Goal: Task Accomplishment & Management: Manage account settings

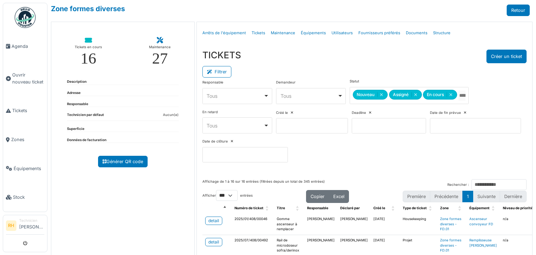
select select "***"
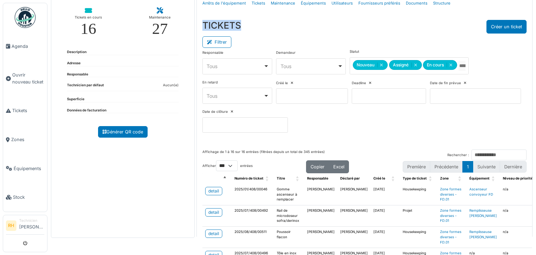
scroll to position [23, 0]
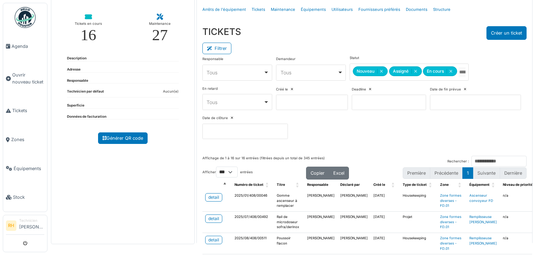
drag, startPoint x: 109, startPoint y: 172, endPoint x: 63, endPoint y: 83, distance: 100.0
click at [109, 172] on div "Tickets en cours 16 Maintenance 27 Description Adresse Responsable Technicien p…" at bounding box center [123, 121] width 144 height 246
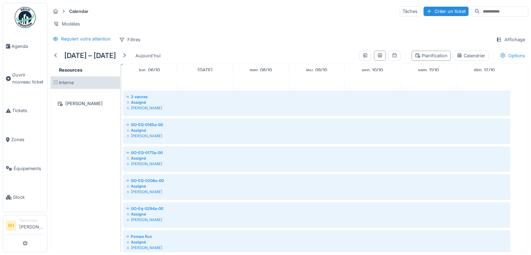
click at [83, 211] on div "[PERSON_NAME]" at bounding box center [85, 216] width 69 height 255
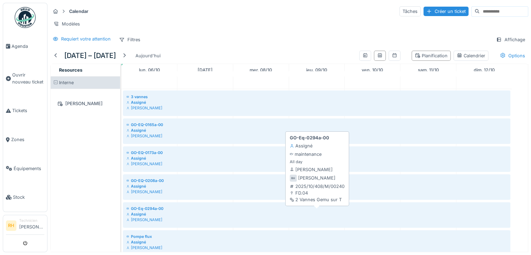
click at [136, 216] on div "Assigné" at bounding box center [316, 214] width 380 height 6
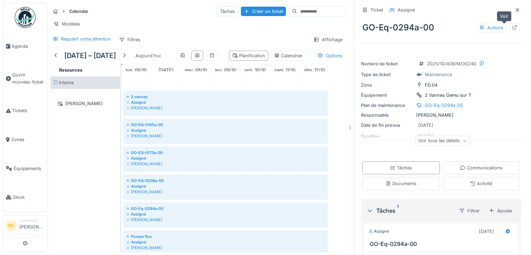
click at [512, 30] on div at bounding box center [515, 27] width 6 height 7
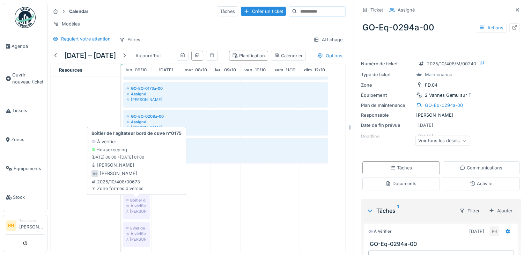
scroll to position [116, 0]
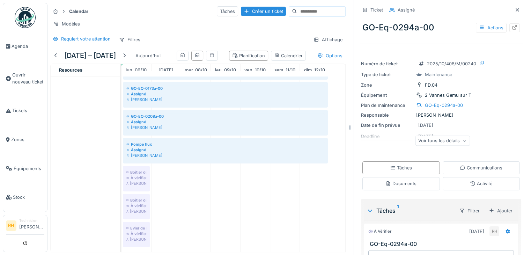
drag, startPoint x: 91, startPoint y: 161, endPoint x: 0, endPoint y: 136, distance: 94.0
click at [90, 159] on div "[PERSON_NAME]" at bounding box center [85, 124] width 69 height 255
click at [18, 132] on link "Zones" at bounding box center [25, 139] width 44 height 29
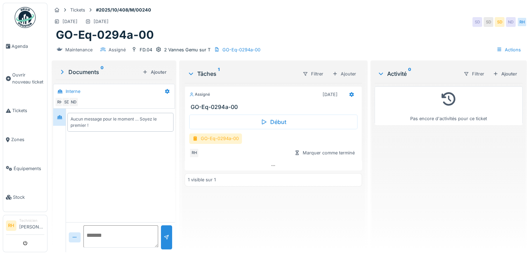
click at [226, 139] on div "GO-Eq-0294a-00" at bounding box center [215, 138] width 53 height 10
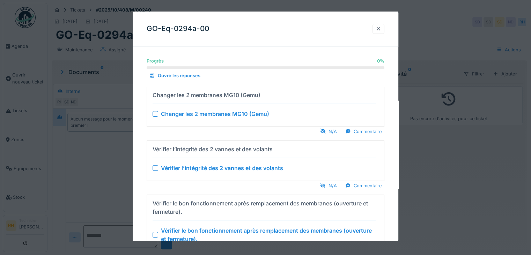
click at [106, 162] on div at bounding box center [265, 127] width 531 height 255
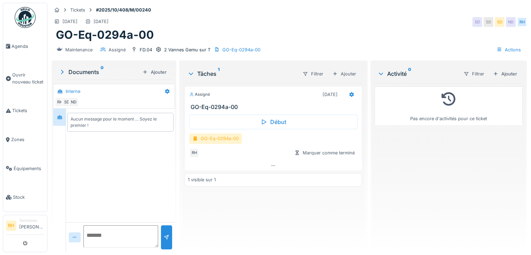
click at [233, 134] on div "GO-Eq-0294a-00" at bounding box center [215, 138] width 53 height 10
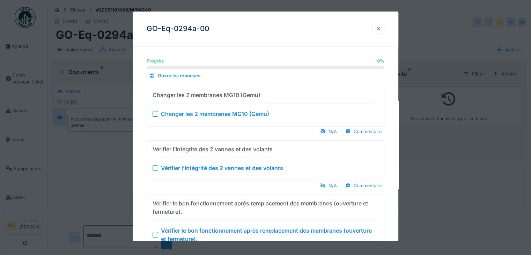
click at [155, 115] on div at bounding box center [155, 114] width 6 height 6
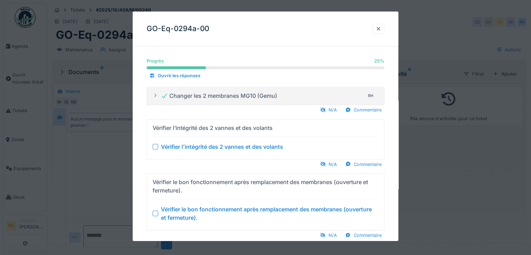
click at [156, 146] on div at bounding box center [155, 146] width 6 height 6
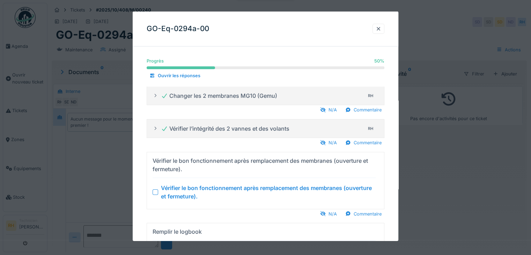
scroll to position [35, 0]
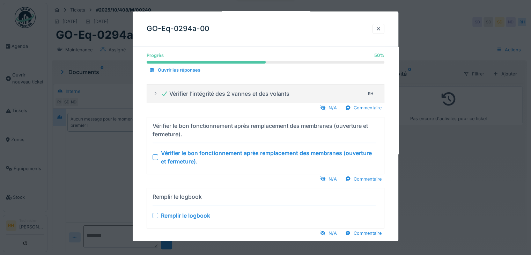
click at [155, 156] on div at bounding box center [155, 157] width 6 height 6
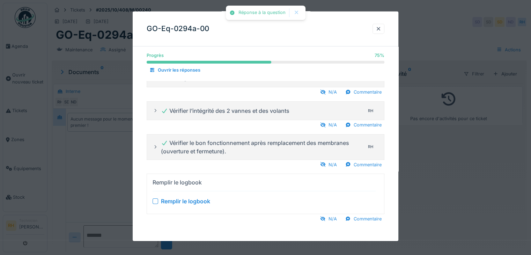
scroll to position [5, 0]
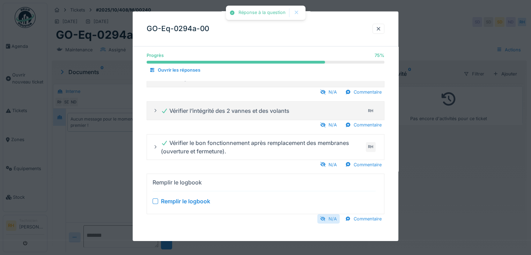
click at [332, 219] on div "N/A" at bounding box center [328, 218] width 22 height 9
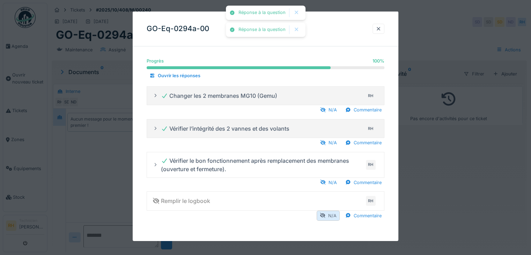
scroll to position [0, 0]
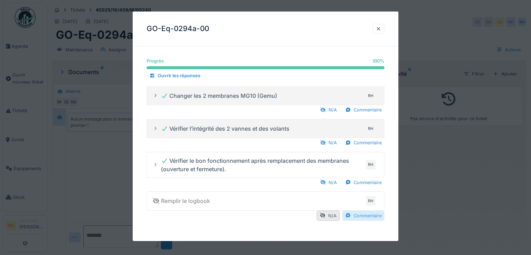
click at [351, 211] on div "Commentaire" at bounding box center [363, 215] width 42 height 10
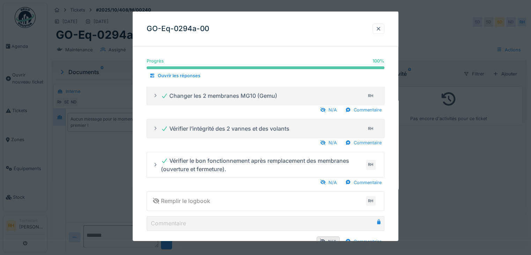
click at [364, 239] on div "Commentaire" at bounding box center [363, 241] width 42 height 10
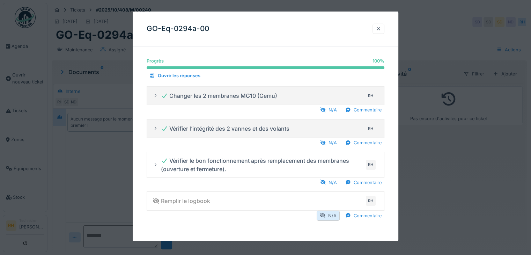
click at [328, 213] on div "N/A" at bounding box center [327, 215] width 23 height 10
click at [372, 216] on div "Commentaire" at bounding box center [363, 215] width 42 height 10
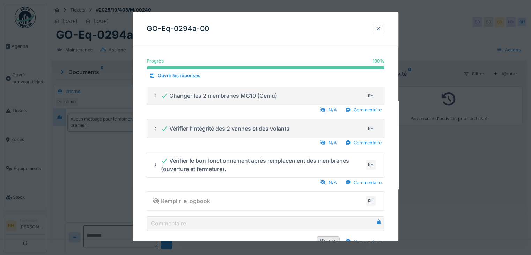
click at [380, 222] on icon at bounding box center [378, 221] width 3 height 5
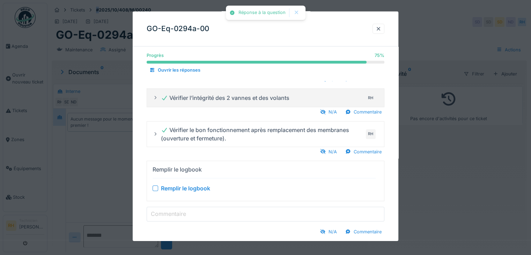
scroll to position [43, 0]
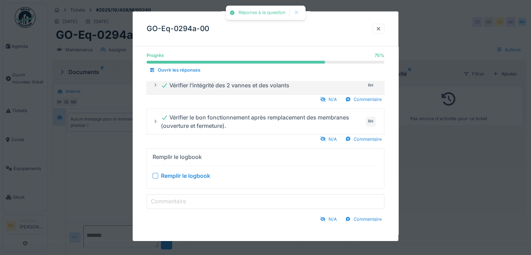
click at [261, 204] on input "Commentaire" at bounding box center [266, 201] width 238 height 15
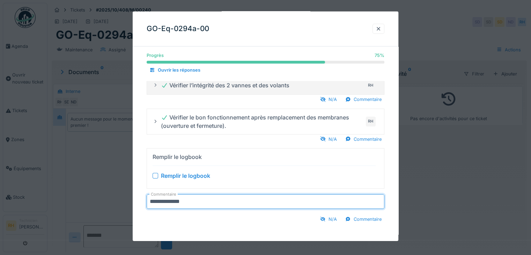
type input "**********"
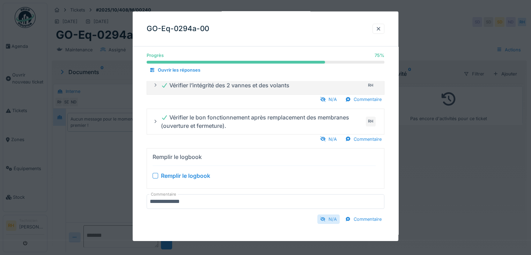
click at [329, 218] on div "N/A" at bounding box center [328, 218] width 22 height 9
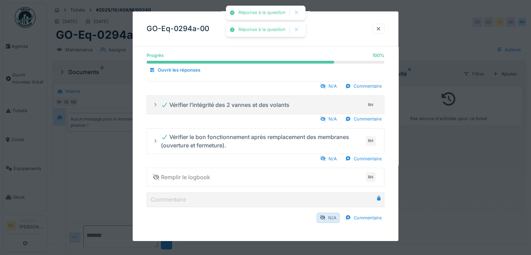
scroll to position [23, 0]
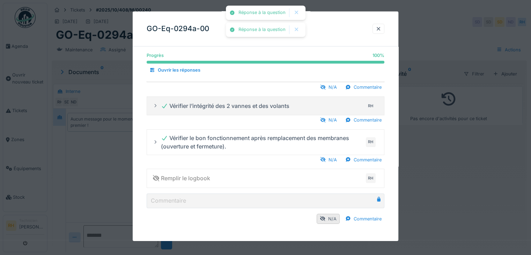
click at [230, 221] on div "N/A Commentaire" at bounding box center [266, 218] width 238 height 10
click at [381, 28] on div at bounding box center [378, 28] width 6 height 7
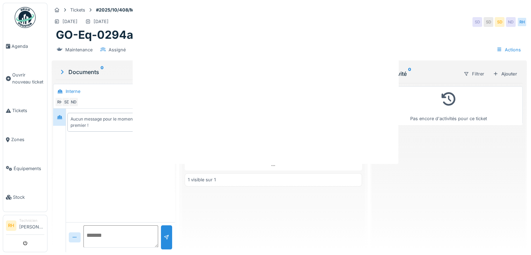
scroll to position [0, 0]
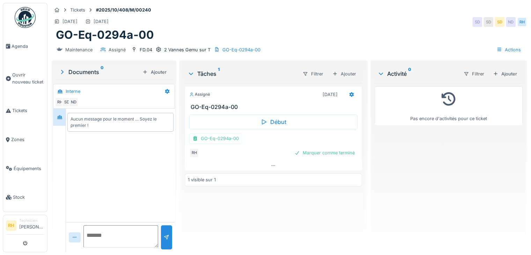
click at [283, 192] on div "Assigné 25/10/2025 GO-Eq-0294a-00 Début GO-Eq-0294a-00 RH Marquer comme terminé…" at bounding box center [273, 164] width 177 height 163
click at [350, 91] on div at bounding box center [352, 94] width 6 height 7
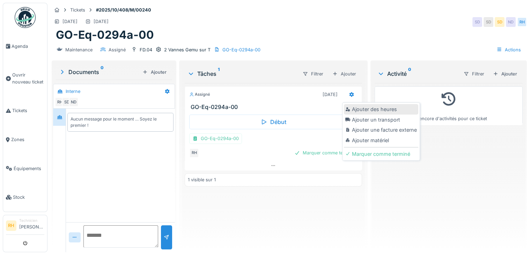
click at [361, 105] on div "Ajouter des heures" at bounding box center [381, 109] width 74 height 10
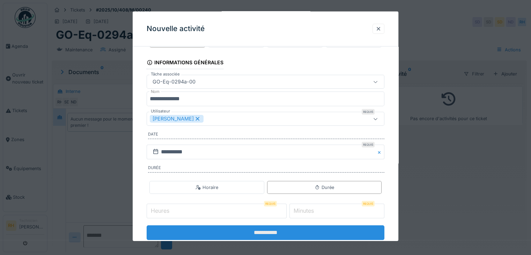
scroll to position [43, 0]
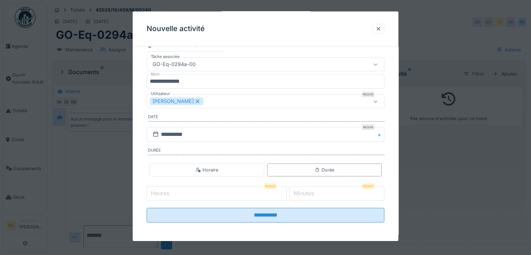
click at [214, 194] on input "Heures" at bounding box center [217, 193] width 140 height 15
type input "*"
drag, startPoint x: 322, startPoint y: 195, endPoint x: 327, endPoint y: 192, distance: 6.2
click at [323, 195] on input "*" at bounding box center [336, 193] width 95 height 15
type input "**"
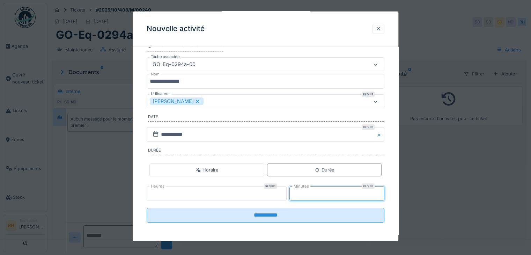
click at [147, 208] on input "**********" at bounding box center [266, 215] width 238 height 15
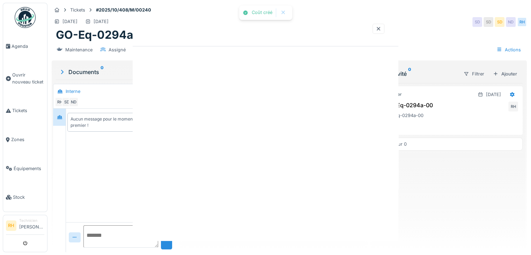
scroll to position [0, 0]
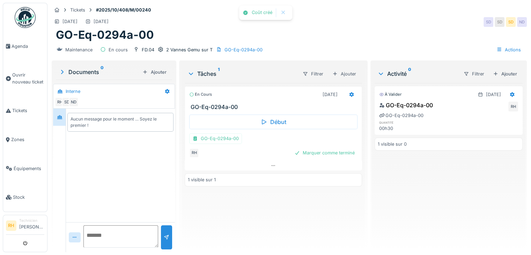
click at [271, 206] on div "En cours 25/10/2025 GO-Eq-0294a-00 Début GO-Eq-0294a-00 RH Marquer comme termin…" at bounding box center [273, 164] width 177 height 163
click at [318, 148] on div "Marquer comme terminé" at bounding box center [324, 152] width 66 height 9
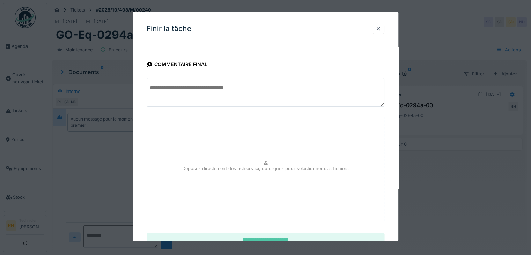
click at [235, 83] on textarea at bounding box center [266, 92] width 238 height 29
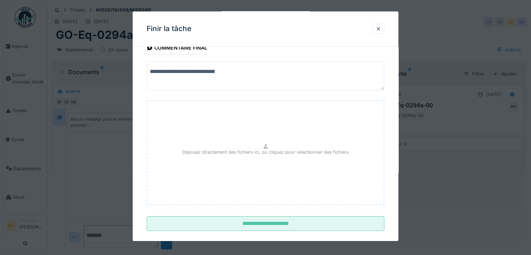
scroll to position [25, 0]
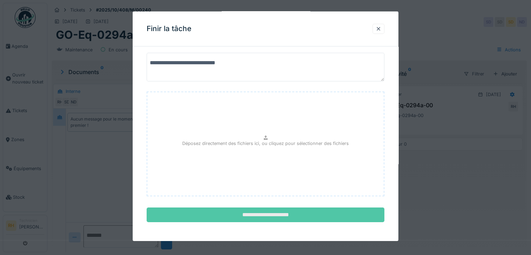
type textarea "**********"
click at [271, 214] on input "**********" at bounding box center [266, 214] width 238 height 15
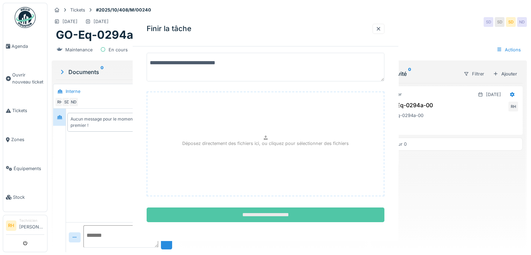
scroll to position [0, 0]
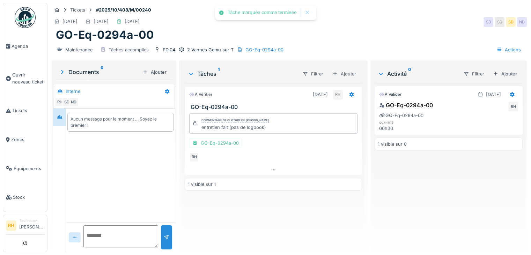
click at [234, 199] on div "À vérifier 25/10/2025 RH GO-Eq-0294a-00 Commentaire de clôture de Renaud Horent…" at bounding box center [273, 164] width 177 height 163
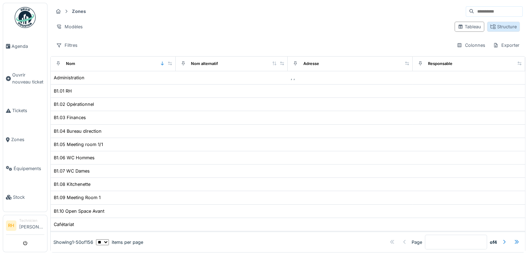
click at [490, 28] on icon at bounding box center [492, 26] width 5 height 5
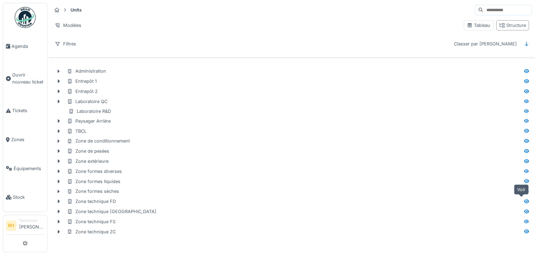
click at [524, 201] on icon at bounding box center [526, 201] width 5 height 4
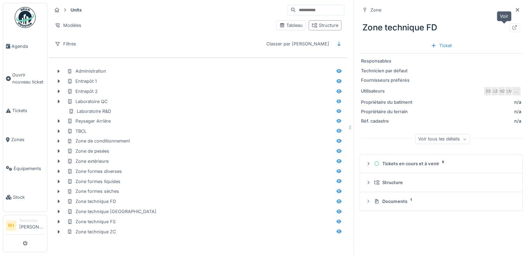
click at [512, 28] on icon at bounding box center [515, 27] width 6 height 5
click at [497, 226] on div "Zone Zone technique FD Ticket Responsables Technicien par défaut Fournisseurs p…" at bounding box center [440, 127] width 174 height 255
click at [498, 224] on div "Zone Zone technique FD Ticket Responsables Technicien par défaut Fournisseurs p…" at bounding box center [440, 127] width 174 height 255
click at [25, 44] on span "Agenda" at bounding box center [28, 46] width 33 height 7
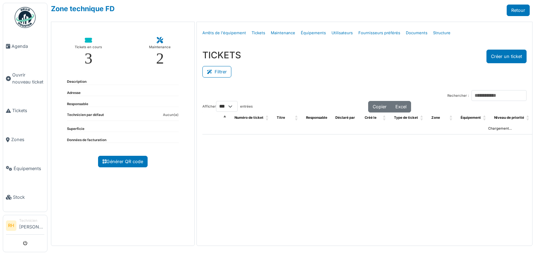
select select "***"
drag, startPoint x: 209, startPoint y: 69, endPoint x: 222, endPoint y: 72, distance: 12.5
click at [209, 70] on icon at bounding box center [211, 72] width 8 height 5
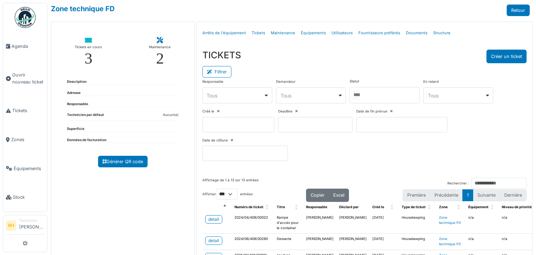
click at [381, 90] on div at bounding box center [385, 95] width 70 height 16
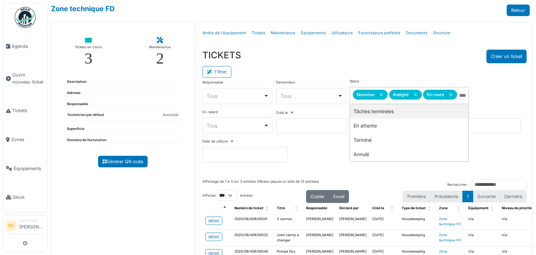
click at [386, 53] on div "TICKETS Créer un ticket" at bounding box center [364, 57] width 324 height 14
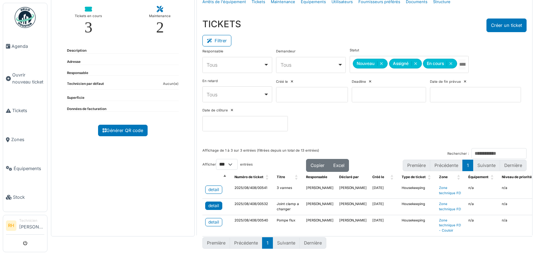
click at [213, 202] on div "detail" at bounding box center [213, 205] width 11 height 6
click at [314, 25] on div "TICKETS Créer un ticket" at bounding box center [364, 25] width 324 height 14
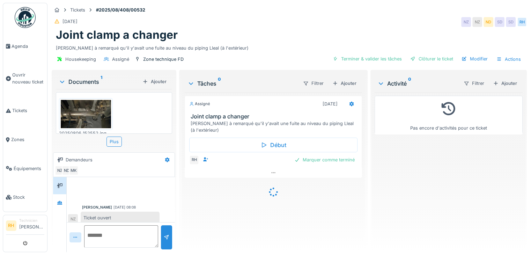
scroll to position [4, 0]
click at [81, 121] on img at bounding box center [86, 114] width 50 height 28
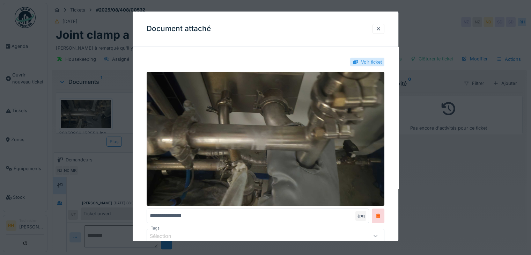
click at [111, 184] on div at bounding box center [265, 127] width 531 height 255
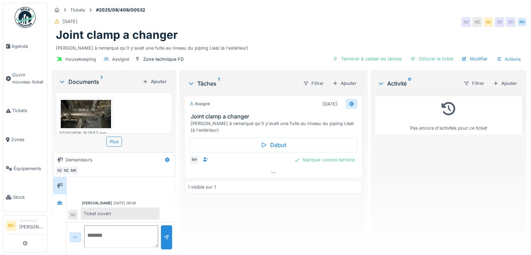
click at [349, 105] on icon at bounding box center [352, 104] width 6 height 5
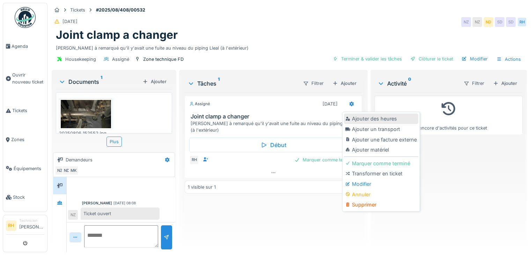
click at [357, 117] on div "Ajouter des heures" at bounding box center [381, 118] width 74 height 10
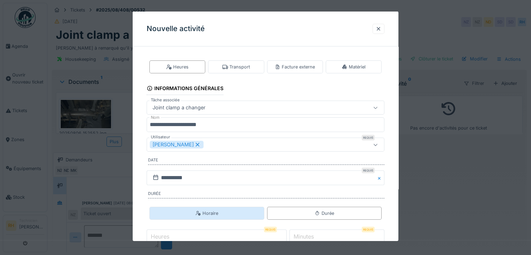
scroll to position [43, 0]
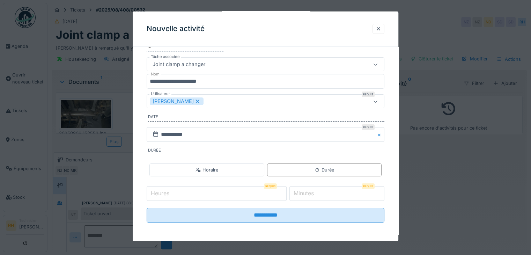
click at [201, 196] on input "Heures" at bounding box center [217, 193] width 140 height 15
type input "*"
click at [326, 191] on input "*" at bounding box center [336, 193] width 95 height 15
type input "**"
click at [147, 208] on input "**********" at bounding box center [266, 215] width 238 height 15
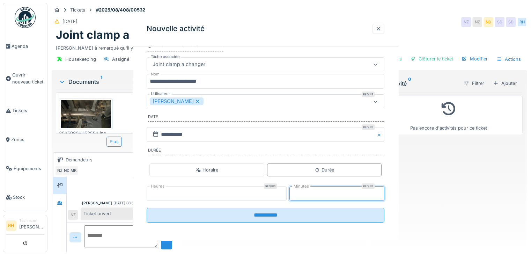
scroll to position [0, 0]
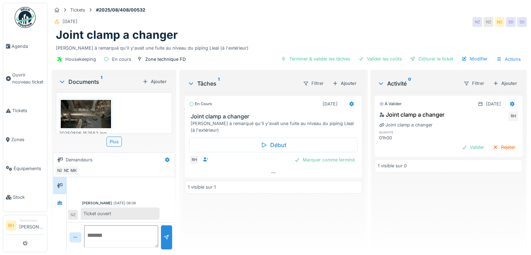
click at [133, 232] on textarea at bounding box center [121, 236] width 74 height 22
click at [148, 242] on textarea "**********" at bounding box center [121, 236] width 74 height 22
type textarea "**********"
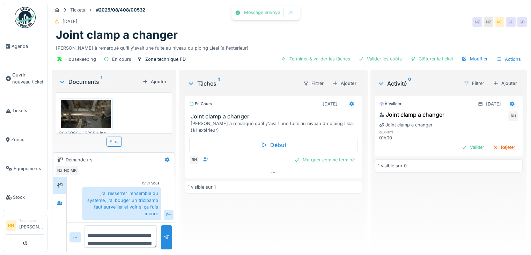
click at [258, 222] on div "En cours 29/08/2025 Joint clamp a changer Nicolas à remarqué qu'il y'avait une …" at bounding box center [273, 169] width 177 height 154
click at [239, 24] on div "07/08/2025 NZ NZ ND SD SD" at bounding box center [289, 22] width 475 height 13
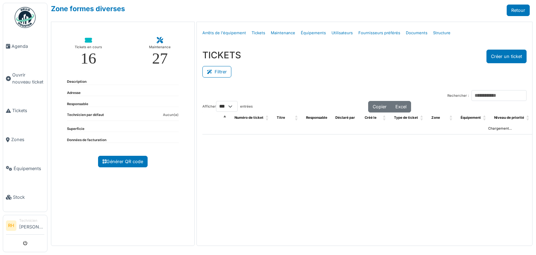
select select "***"
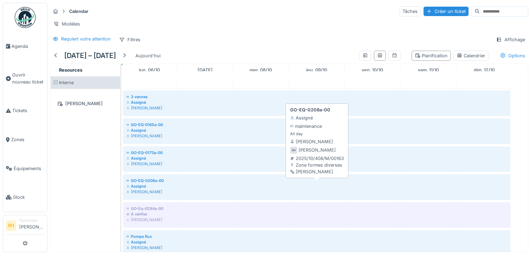
click at [174, 189] on div "Assigné" at bounding box center [316, 186] width 380 height 6
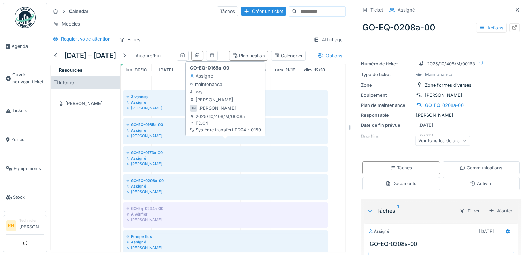
click at [160, 133] on div "Assigné" at bounding box center [225, 130] width 198 height 6
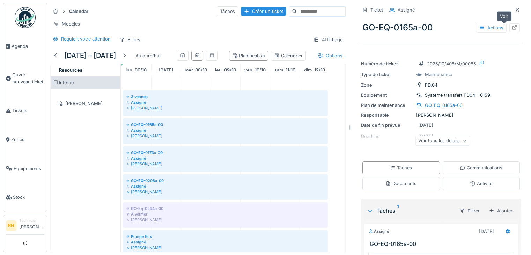
click at [512, 28] on icon at bounding box center [514, 27] width 5 height 5
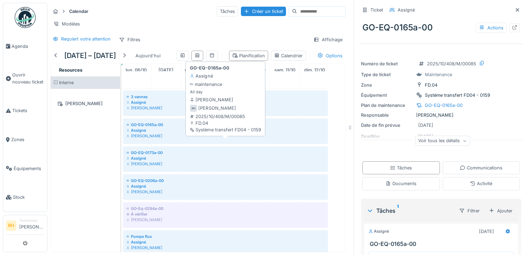
click at [153, 133] on div "Assigné" at bounding box center [225, 130] width 198 height 6
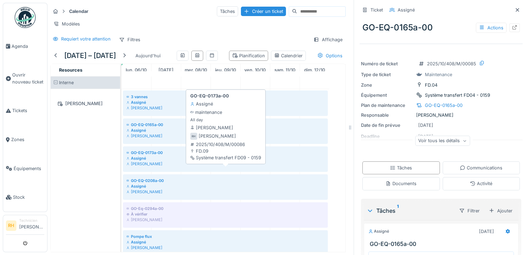
click at [174, 167] on div "GO-EQ-0173a-00 Assigné Renaud Horent" at bounding box center [225, 158] width 199 height 18
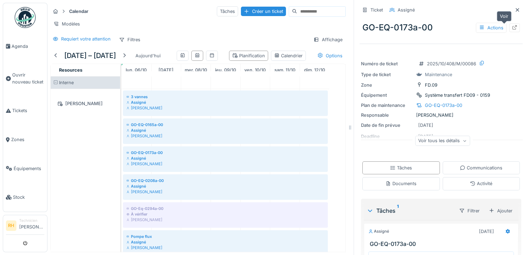
click at [509, 25] on div at bounding box center [514, 27] width 10 height 9
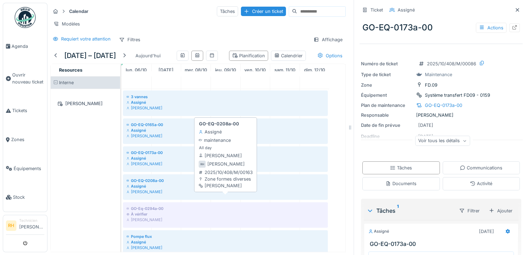
click at [174, 189] on div "Assigné" at bounding box center [225, 186] width 198 height 6
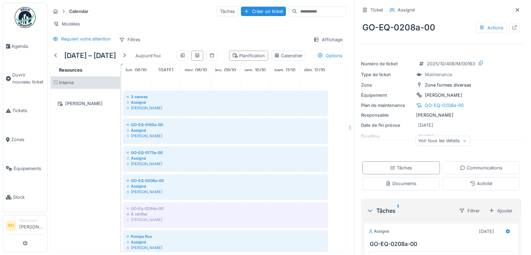
click at [508, 30] on div "GO-EQ-0208a-00 Actions" at bounding box center [440, 27] width 163 height 18
click at [509, 28] on div at bounding box center [514, 27] width 10 height 9
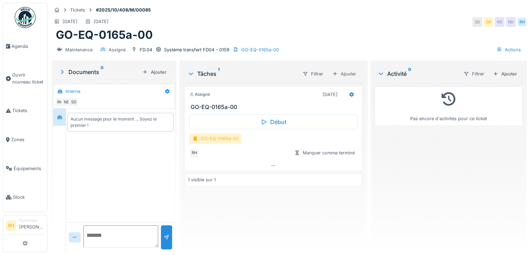
click at [199, 139] on div "GO-EQ-0165a-00" at bounding box center [215, 138] width 52 height 10
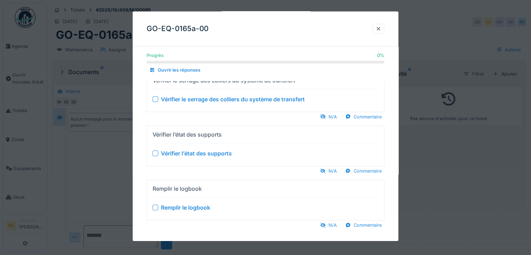
scroll to position [21, 0]
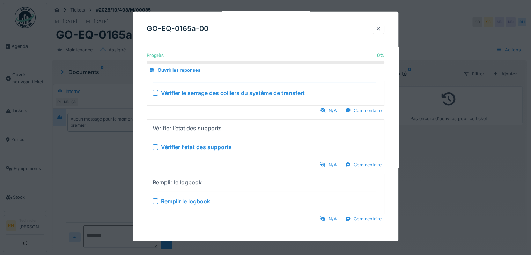
click at [109, 168] on div at bounding box center [265, 127] width 531 height 255
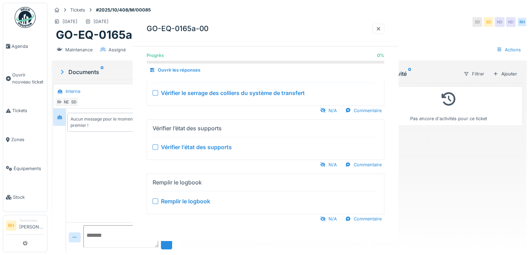
scroll to position [0, 0]
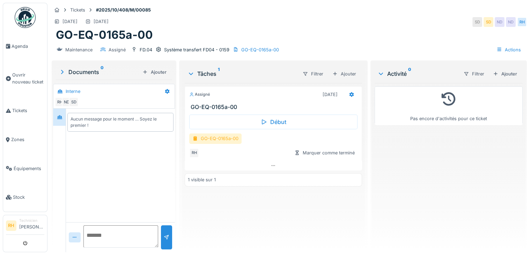
click at [230, 142] on div "GO-EQ-0165a-00" at bounding box center [215, 138] width 52 height 10
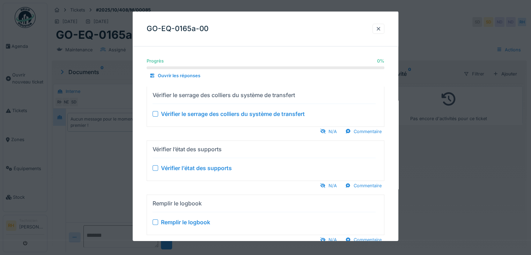
click at [104, 173] on div at bounding box center [265, 127] width 531 height 255
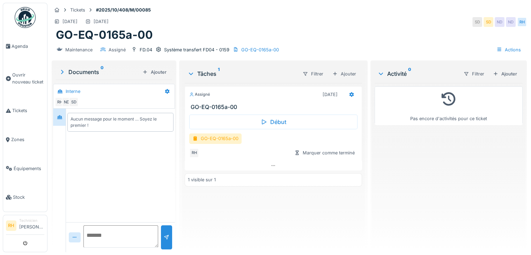
click at [330, 27] on div "[DATE] [DATE] SD SD ND ND RH" at bounding box center [289, 22] width 475 height 13
click at [224, 136] on div "GO-EQ-0173a-00" at bounding box center [215, 138] width 52 height 10
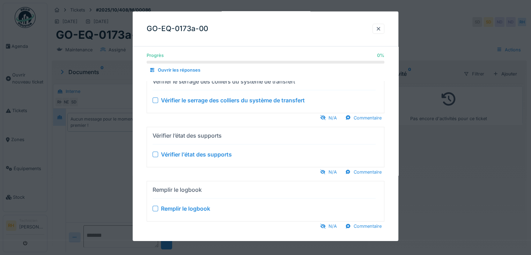
scroll to position [21, 0]
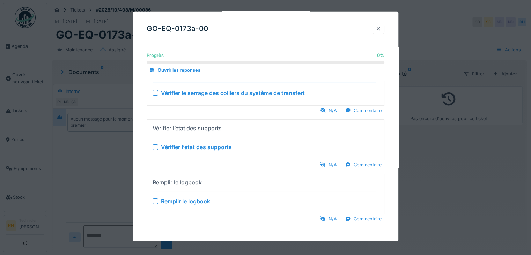
click at [381, 31] on div at bounding box center [378, 28] width 6 height 7
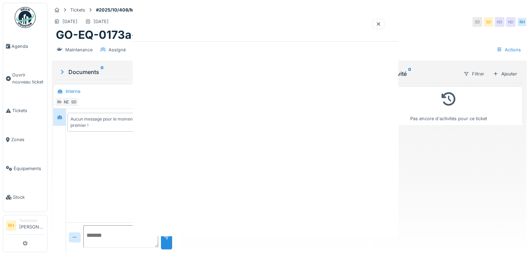
scroll to position [0, 0]
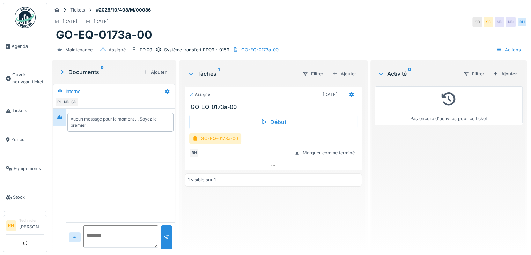
drag, startPoint x: 251, startPoint y: 240, endPoint x: 237, endPoint y: 225, distance: 21.2
click at [251, 239] on div "Assigné 25/10/2025 GO-EQ-0173a-00 Début GO-EQ-0173a-00 RH Marquer comme terminé…" at bounding box center [273, 164] width 177 height 163
click at [214, 137] on div "GO-EQ-0208a-00" at bounding box center [215, 138] width 53 height 10
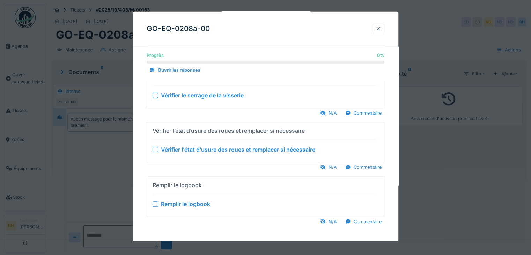
scroll to position [182, 0]
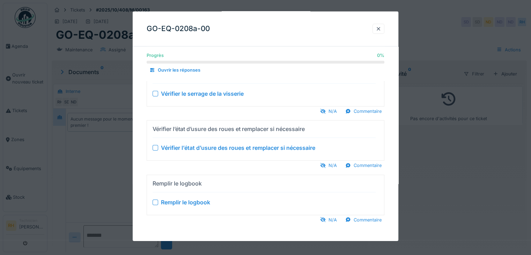
drag, startPoint x: 377, startPoint y: 27, endPoint x: 381, endPoint y: 40, distance: 13.2
click at [377, 27] on div at bounding box center [378, 29] width 12 height 10
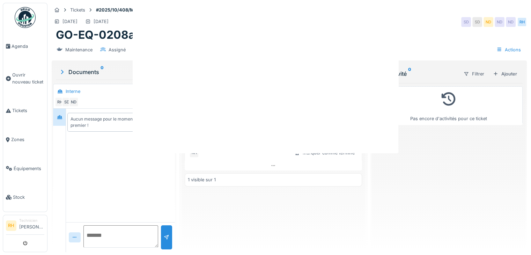
scroll to position [0, 0]
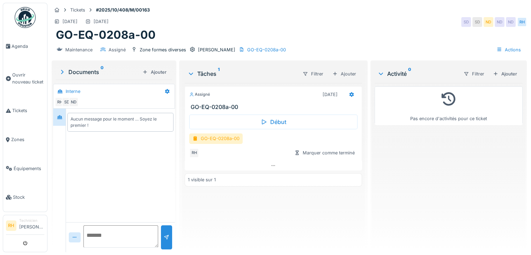
drag, startPoint x: 438, startPoint y: 187, endPoint x: 410, endPoint y: 127, distance: 65.7
click at [438, 186] on div "Pas encore d'activités pour ce ticket" at bounding box center [448, 164] width 148 height 163
